Goal: Task Accomplishment & Management: Manage account settings

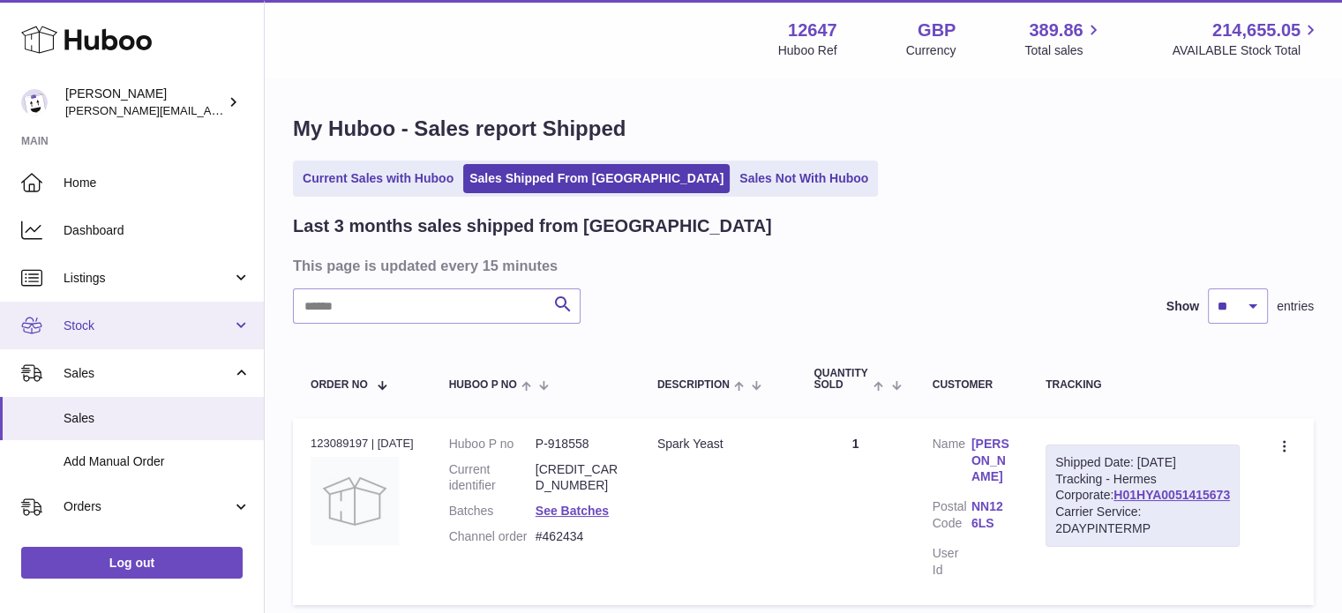
click at [102, 306] on link "Stock" at bounding box center [132, 326] width 264 height 48
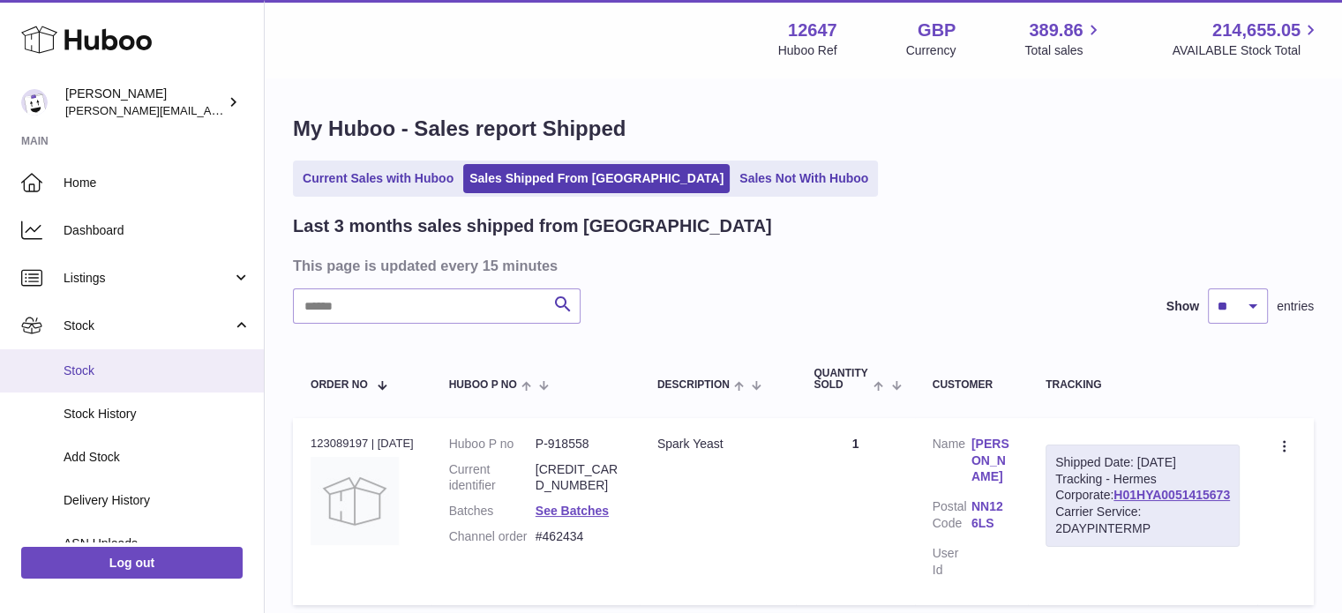
click at [103, 364] on span "Stock" at bounding box center [157, 371] width 187 height 17
click at [85, 369] on span "Stock" at bounding box center [157, 371] width 187 height 17
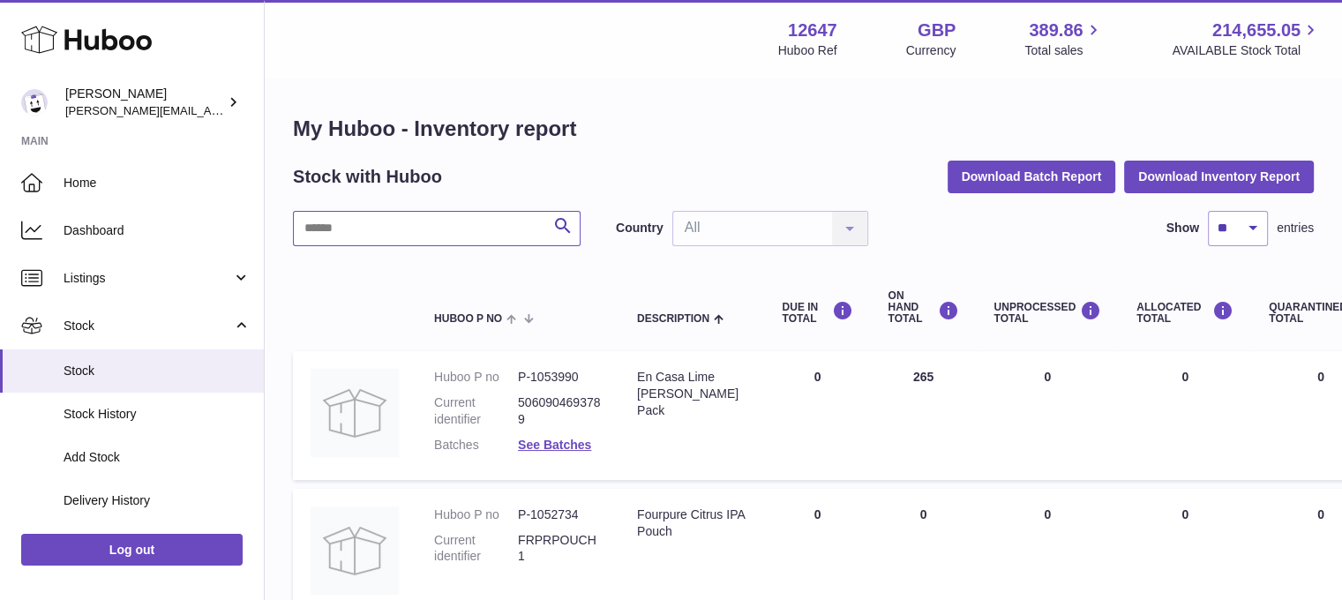
click at [353, 242] on input "text" at bounding box center [437, 228] width 288 height 35
type input "*********"
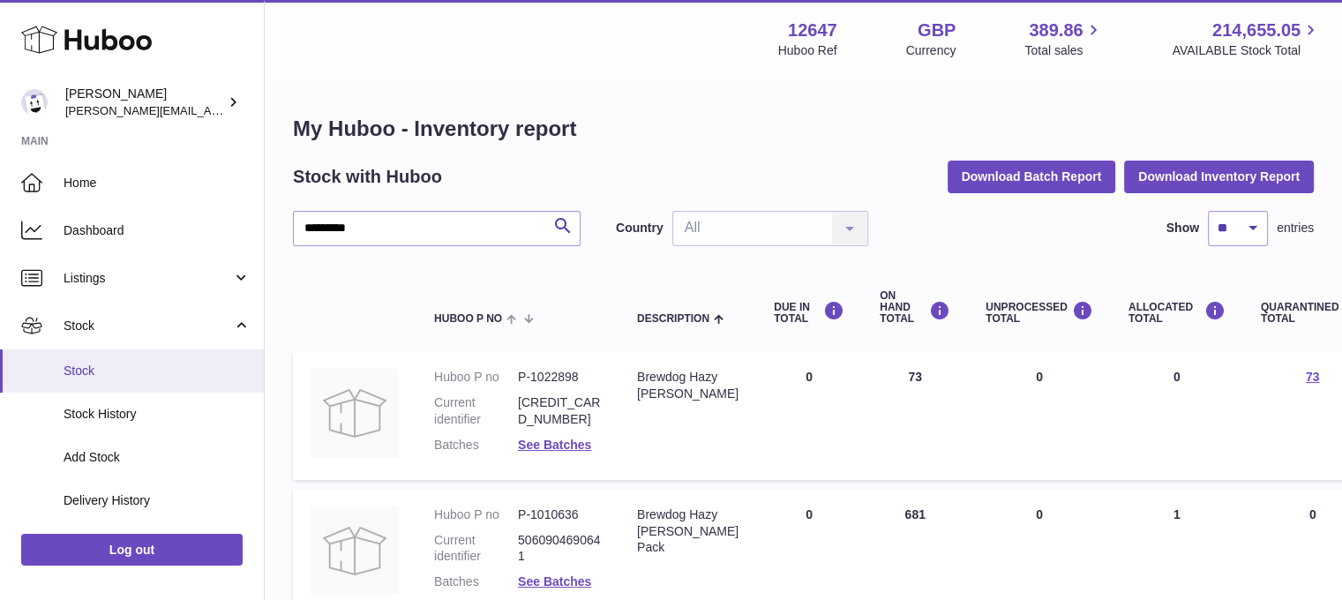
click at [169, 372] on span "Stock" at bounding box center [157, 371] width 187 height 17
drag, startPoint x: 424, startPoint y: 229, endPoint x: 104, endPoint y: 231, distance: 319.5
click at [104, 231] on div "Huboo Pinter [EMAIL_ADDRESS][PERSON_NAME][DOMAIN_NAME] Main Home Dashboard List…" at bounding box center [671, 382] width 1342 height 765
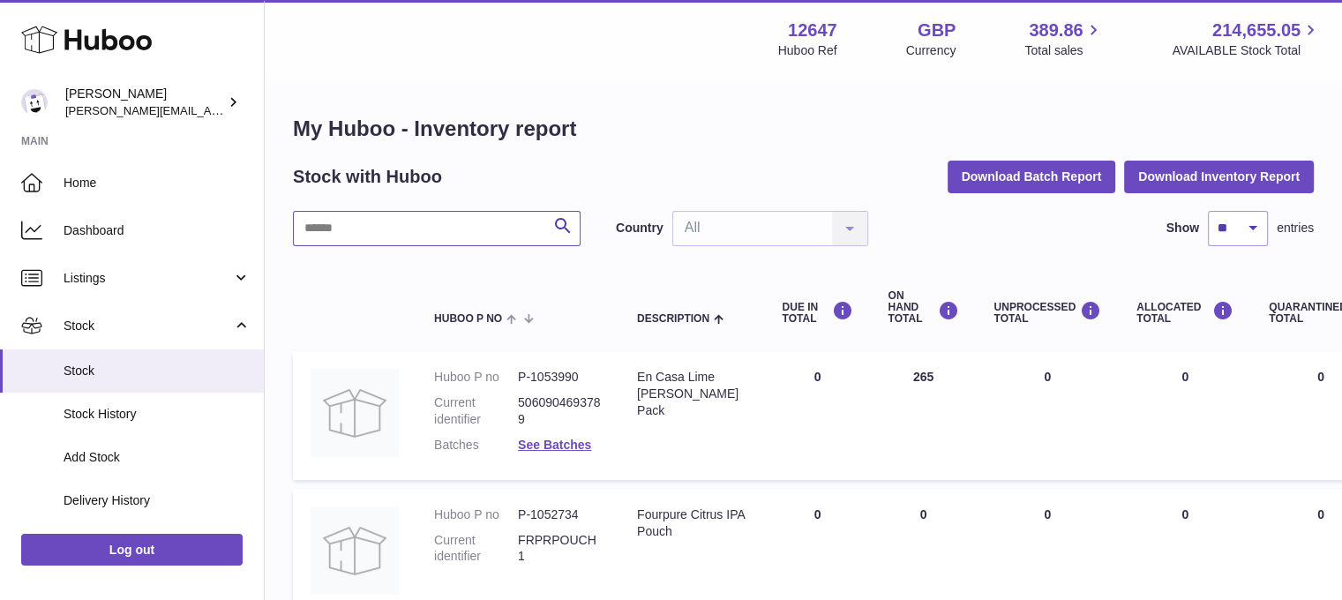
click at [343, 228] on input "text" at bounding box center [437, 228] width 288 height 35
type input "********"
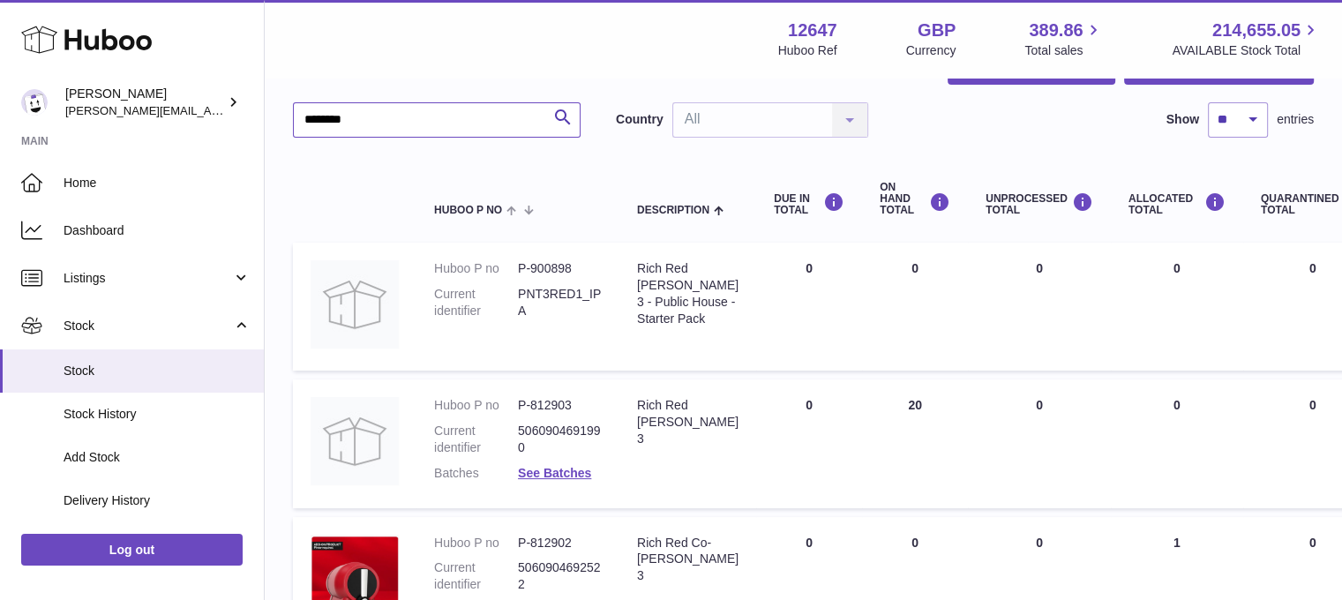
scroll to position [265, 0]
